Goal: Navigation & Orientation: Find specific page/section

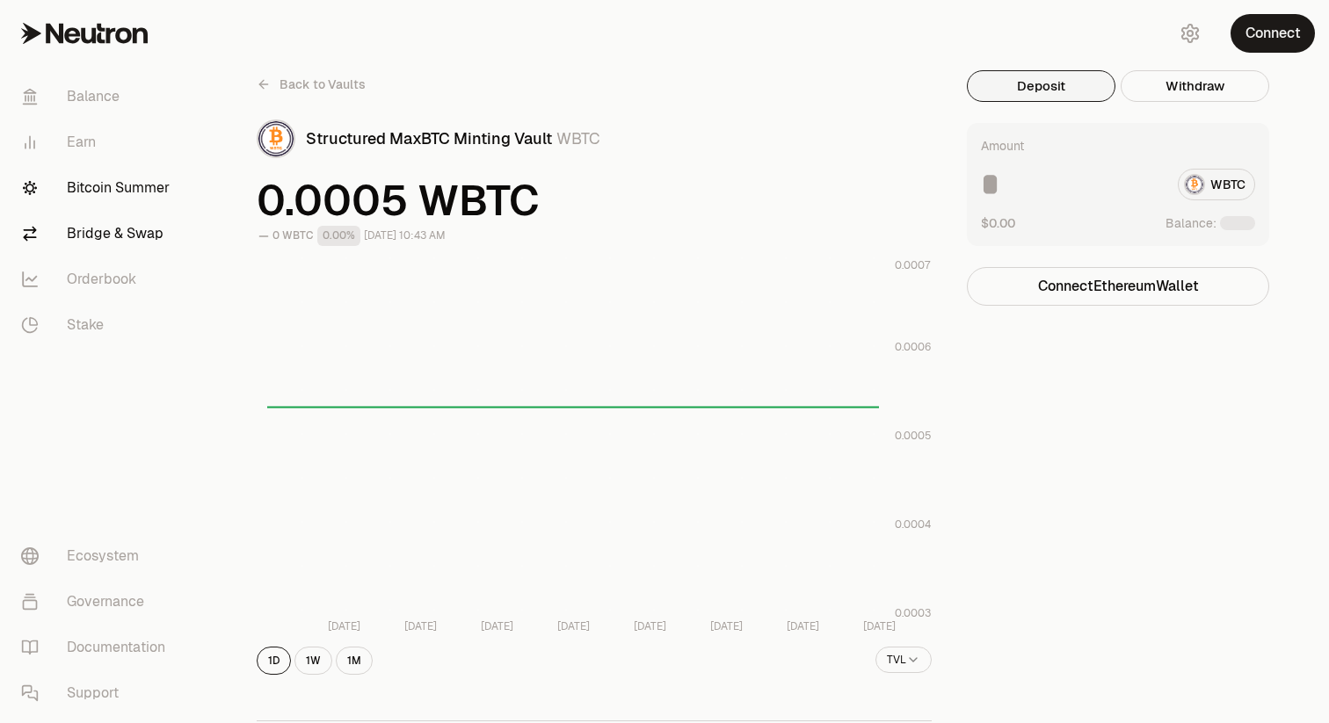
click at [97, 228] on link "Bridge & Swap" at bounding box center [98, 234] width 183 height 46
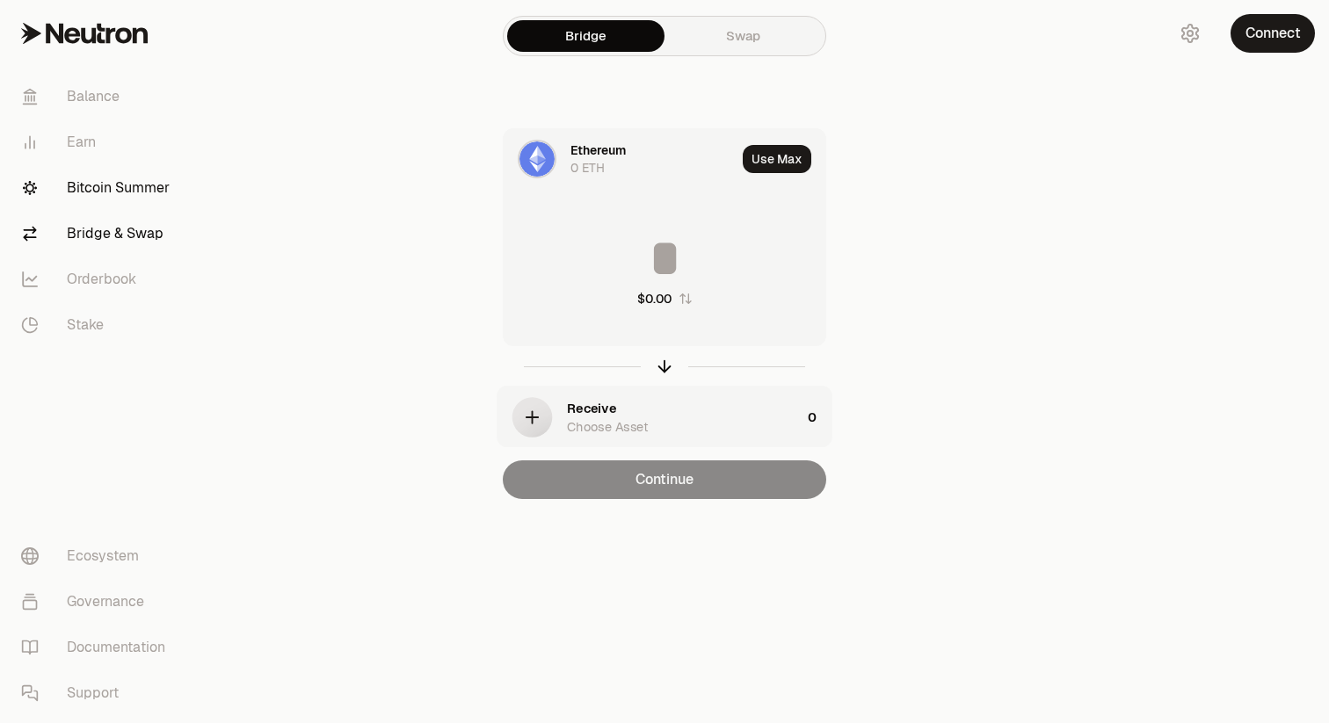
click at [103, 191] on link "Bitcoin Summer" at bounding box center [98, 188] width 183 height 46
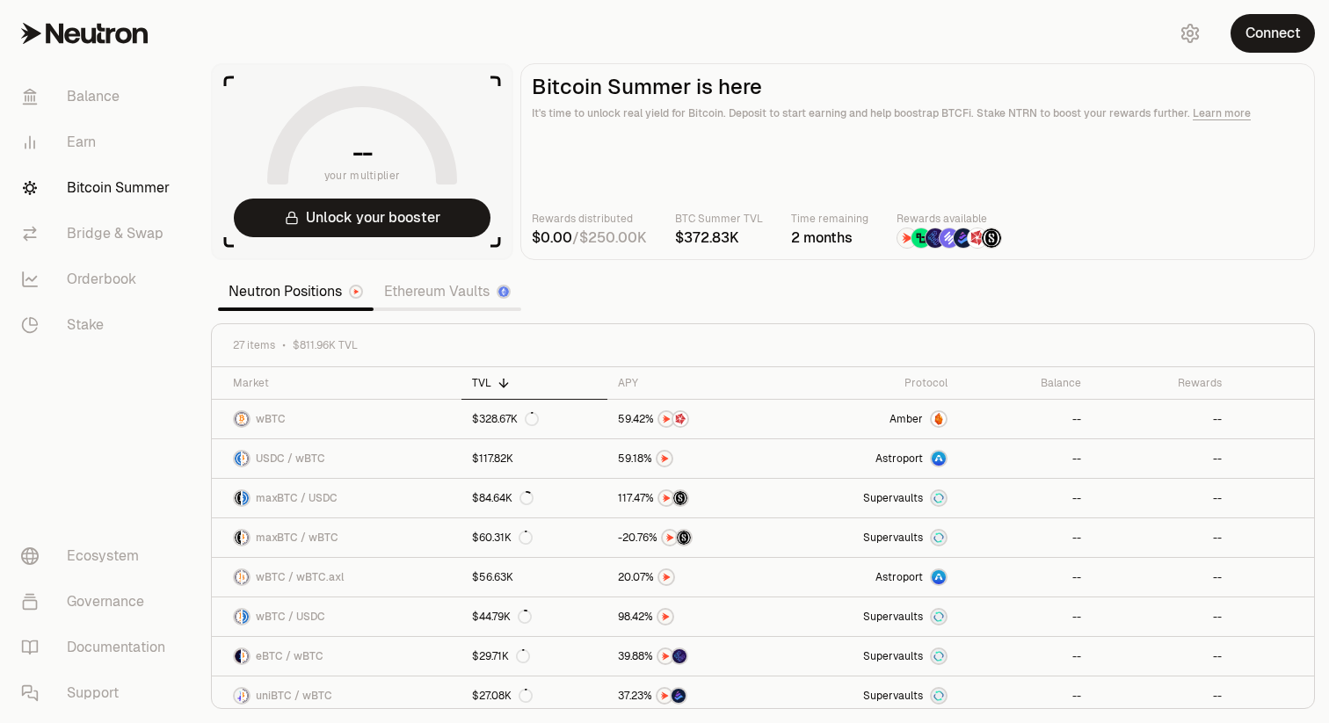
click at [398, 283] on link "Ethereum Vaults" at bounding box center [448, 291] width 148 height 35
